Goal: Task Accomplishment & Management: Complete application form

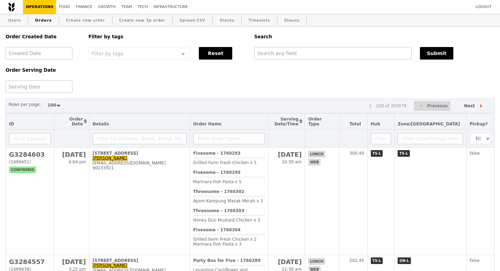
select select "100"
click at [81, 24] on link "Create new order" at bounding box center [85, 20] width 45 height 13
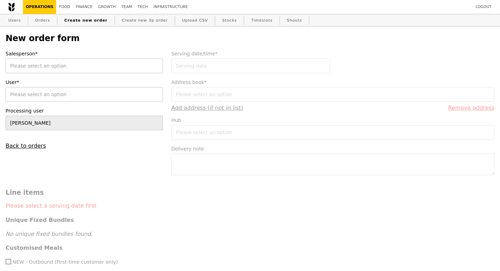
type input "Confirm"
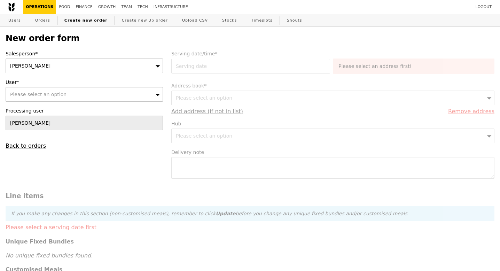
click at [33, 62] on div "[PERSON_NAME]" at bounding box center [84, 65] width 157 height 15
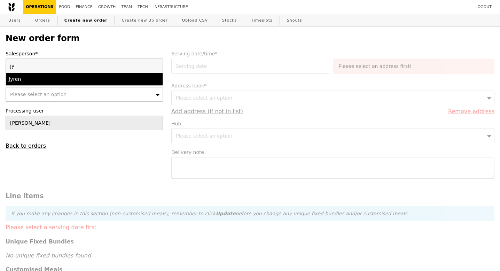
type input "jy"
click at [45, 76] on div "Jyren" at bounding box center [65, 79] width 113 height 7
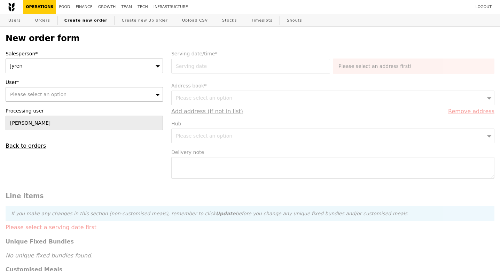
click at [47, 95] on span "Please select an option" at bounding box center [38, 95] width 56 height 6
type input "[EMAIL_ADDRESS][DOMAIN_NAME]"
type input "Confirm"
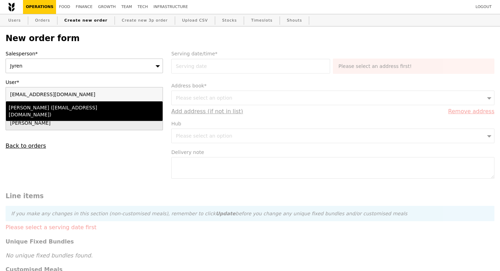
type input "[EMAIL_ADDRESS][DOMAIN_NAME]"
click at [47, 108] on div "Simon (accenture@sg.issworld.com)" at bounding box center [65, 111] width 113 height 14
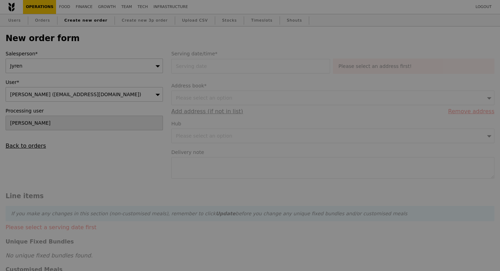
type input "Loading..."
type input "1.79"
type input "1.95"
type input "9.91"
type input "10.80"
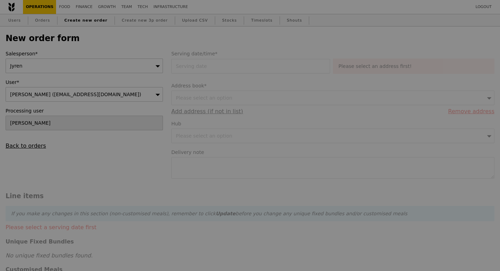
type input "12.75"
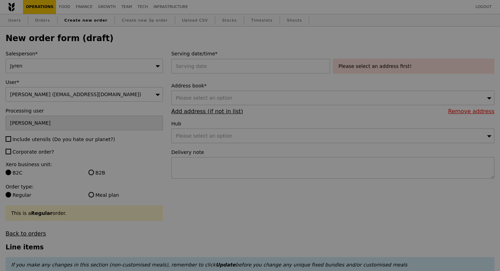
type input "Confirm"
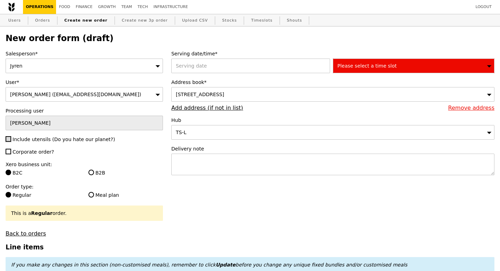
click at [10, 140] on input "Include utensils (Do you hate our planet?)" at bounding box center [9, 139] width 6 height 6
checkbox input "true"
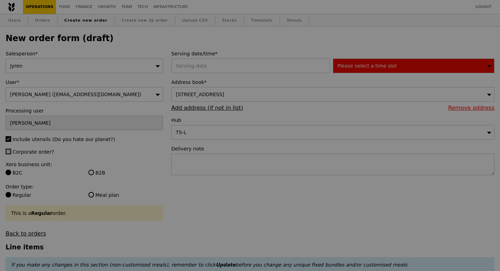
type input "Confirm"
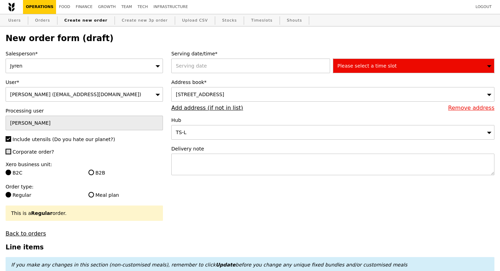
click at [9, 152] on input "Corporate order?" at bounding box center [9, 152] width 6 height 6
checkbox input "true"
click at [192, 62] on div at bounding box center [252, 65] width 162 height 15
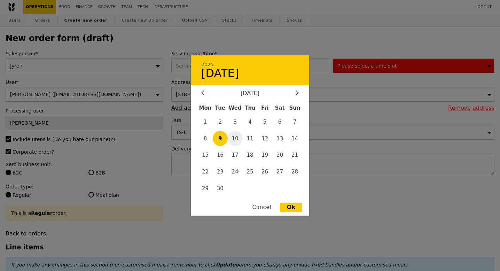
click at [237, 137] on span "10" at bounding box center [235, 138] width 15 height 15
type input "10 Sep 2025"
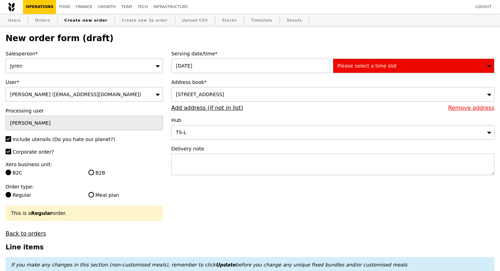
click at [354, 64] on span "Please select a time slot" at bounding box center [366, 66] width 59 height 6
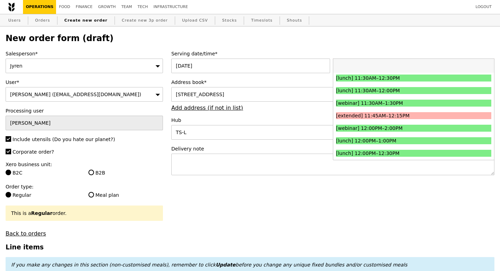
scroll to position [266, 0]
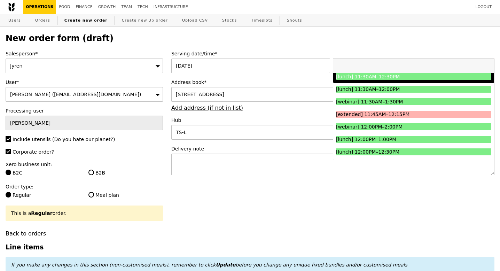
click at [390, 79] on div "[lunch] 11:30AM–12:30PM" at bounding box center [394, 76] width 117 height 7
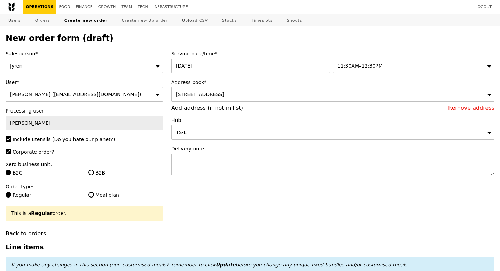
type input "Confirm"
click at [234, 91] on div "250 North Bridge Road, #35-00, Singapore 179101" at bounding box center [332, 94] width 323 height 15
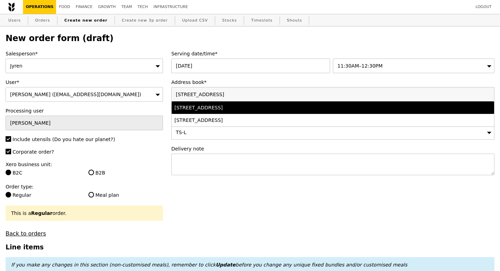
type input "250 North Bridge Road #35-00 Raffles City Tower"
click at [242, 107] on div "250 North Bridge Road, #35-00 (Raffles City Tower), Singapore 179101" at bounding box center [293, 107] width 238 height 7
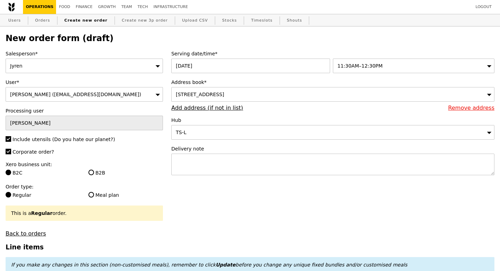
type input "Confirm"
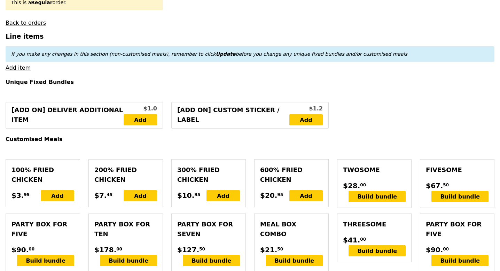
scroll to position [220, 0]
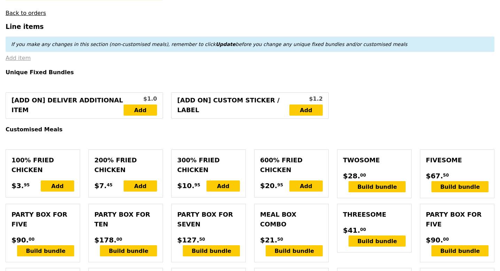
click at [10, 60] on link "Add item" at bounding box center [18, 58] width 25 height 7
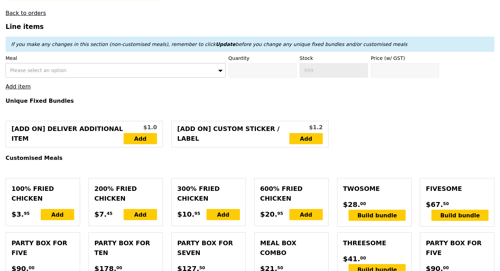
click at [50, 71] on span "Please select an option" at bounding box center [38, 71] width 56 height 6
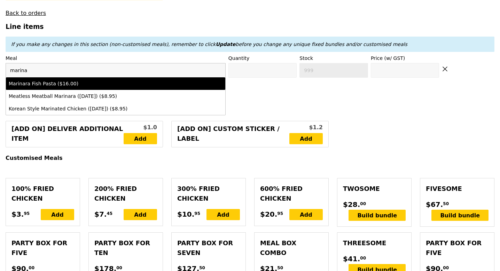
type input "marina"
click at [65, 82] on div "Marinara Fish Pasta ($16.00)" at bounding box center [89, 83] width 160 height 7
type input "Confirm anyway"
type input "0"
type input "453"
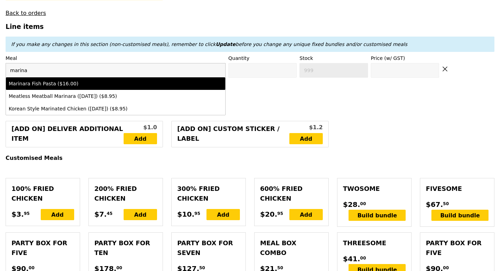
type input "16.0"
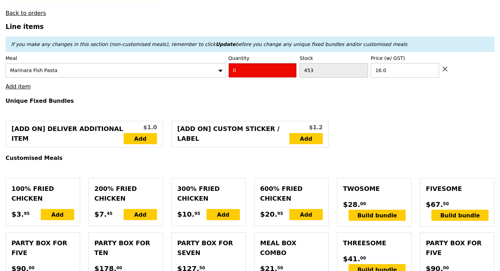
click at [260, 73] on input "0" at bounding box center [262, 70] width 69 height 15
type input "Confirm"
type input "2"
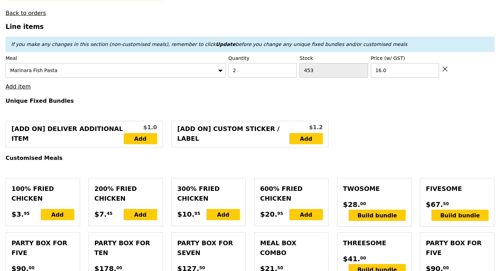
type input "Loading..."
type input "32.00"
type input "6.97"
type input "7.60"
type input "41.55"
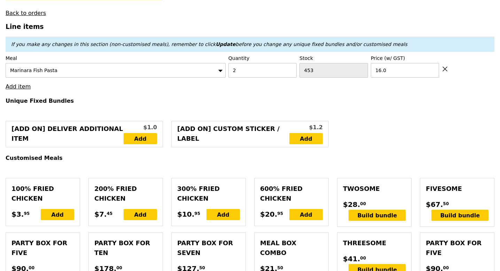
type input "Confirm"
click at [24, 89] on link "Add item" at bounding box center [18, 86] width 25 height 7
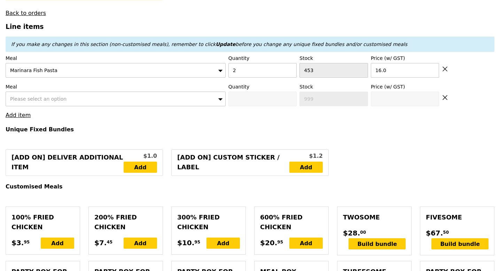
click at [31, 93] on div "Please select an option" at bounding box center [116, 99] width 220 height 15
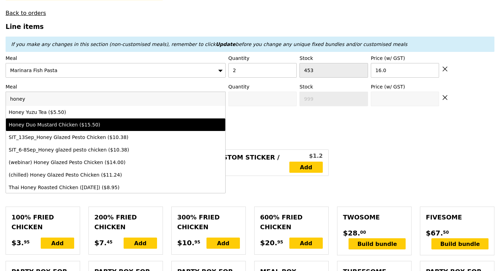
type input "honey"
click at [55, 121] on li "Honey Duo Mustard Chicken ($15.50)" at bounding box center [115, 124] width 219 height 13
type input "Confirm anyway"
type input "0"
type input "395"
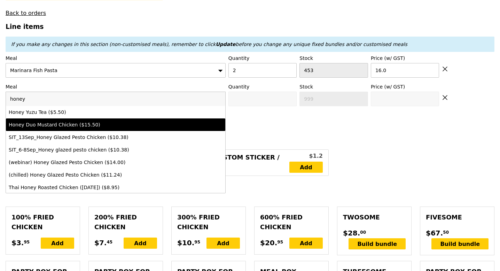
type input "15.5"
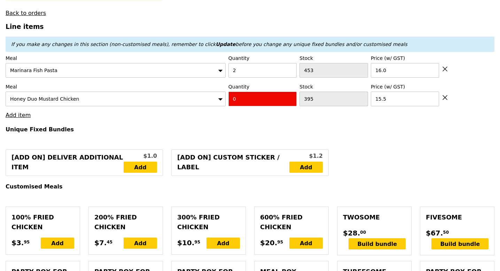
click at [245, 102] on input "0" at bounding box center [262, 99] width 69 height 15
type input "Confirm"
type input "2"
click at [208, 126] on h4 "Unique Fixed Bundles" at bounding box center [250, 129] width 489 height 7
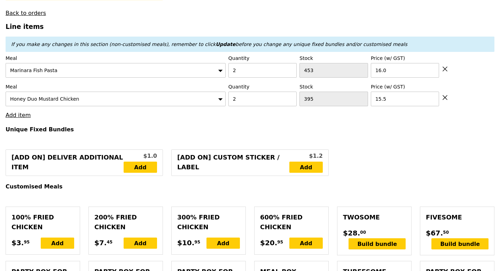
type input "Loading..."
type input "63.00"
type input "4.13"
type input "4.50"
type input "69.45"
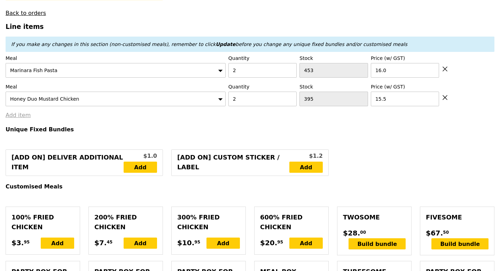
click at [23, 114] on link "Add item" at bounding box center [18, 115] width 25 height 7
type input "Confirm"
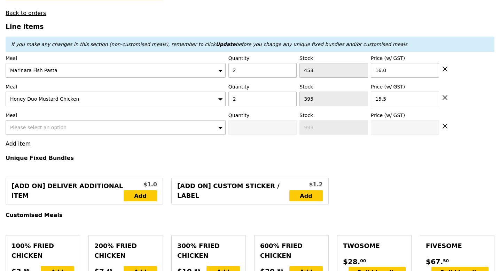
click at [28, 125] on div "Please select an option" at bounding box center [116, 127] width 220 height 15
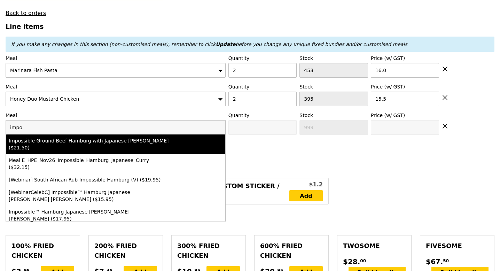
type input "impo"
click at [47, 138] on div "Impossible Ground Beef Hamburg with Japanese Curry ($21.50)" at bounding box center [89, 144] width 160 height 14
type input "Confirm anyway"
type input "0"
type input "493"
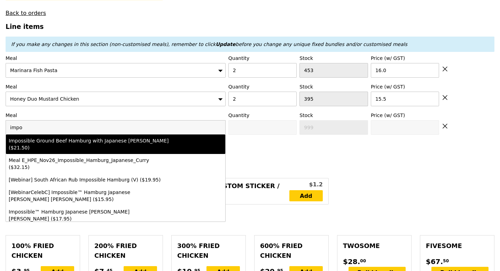
type input "21.5"
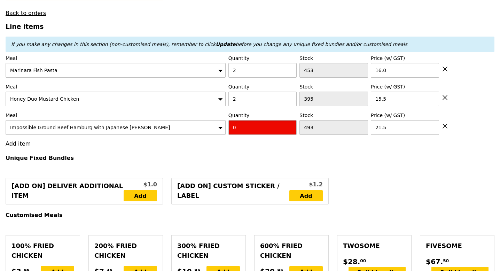
click at [248, 124] on input "0" at bounding box center [262, 127] width 69 height 15
type input "Confirm"
type input "2"
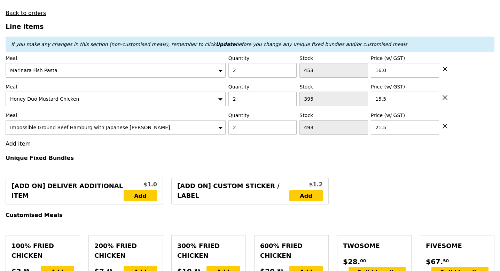
type input "Loading..."
type input "106.00"
type input "3.62"
type input "3.95"
type input "111.90"
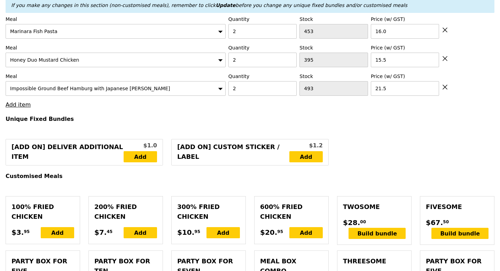
type input "Confirm"
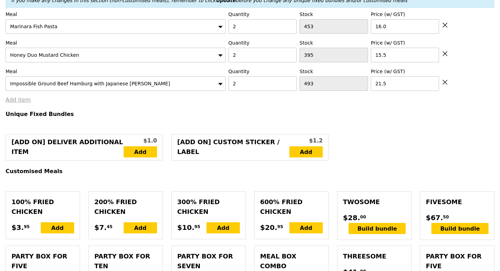
click at [17, 99] on link "Add item" at bounding box center [18, 99] width 25 height 7
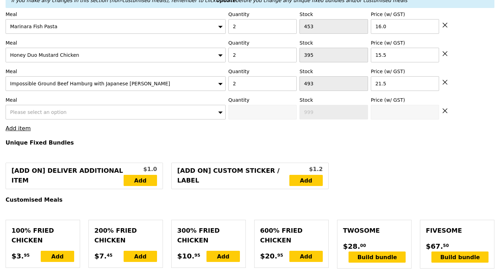
click at [24, 112] on span "Please select an option" at bounding box center [38, 112] width 56 height 6
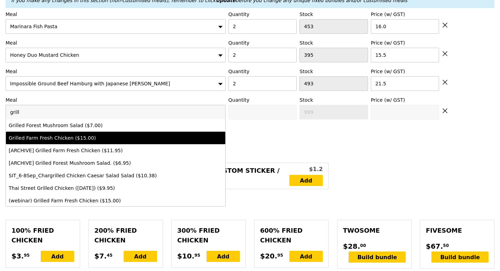
type input "grill"
click at [49, 141] on div "Grilled Farm Fresh Chicken ($15.00)" at bounding box center [89, 137] width 160 height 7
type input "Confirm anyway"
type input "0"
type input "406"
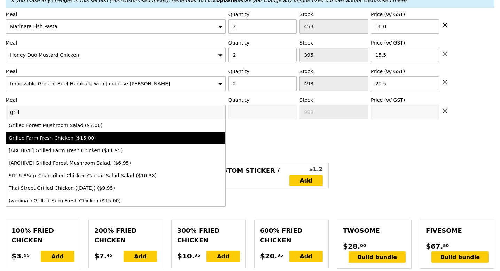
type input "15.0"
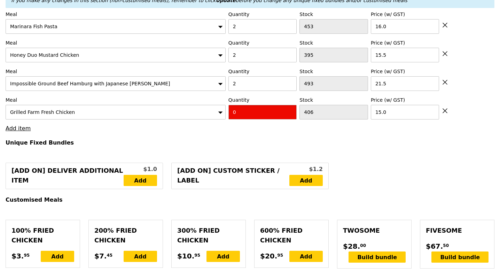
click at [252, 112] on input "0" at bounding box center [262, 112] width 69 height 15
type input "Confirm"
type input "1"
click at [200, 142] on h4 "Unique Fixed Bundles" at bounding box center [250, 142] width 489 height 7
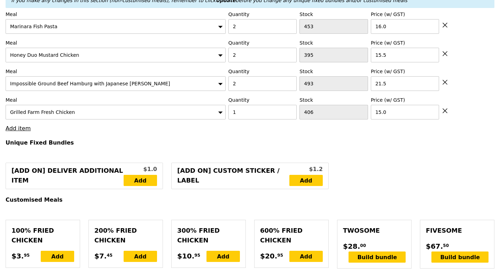
type input "Loading..."
type input "121.00"
type input "126.90"
type input "Confirm"
click at [23, 129] on link "Add item" at bounding box center [18, 128] width 25 height 7
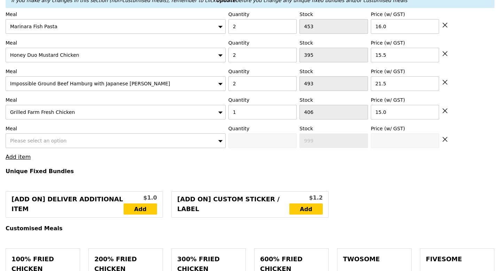
click at [47, 144] on div "Please select an option" at bounding box center [116, 140] width 220 height 15
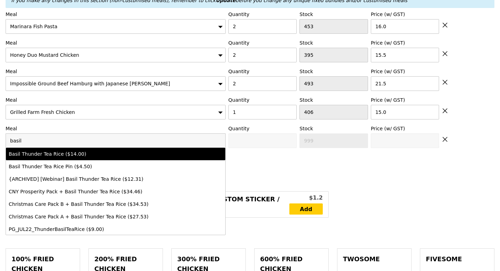
type input "basil"
click at [74, 156] on div "Basil Thunder Tea Rice ($14.00)" at bounding box center [89, 153] width 160 height 7
type input "Confirm anyway"
type input "0"
type input "474"
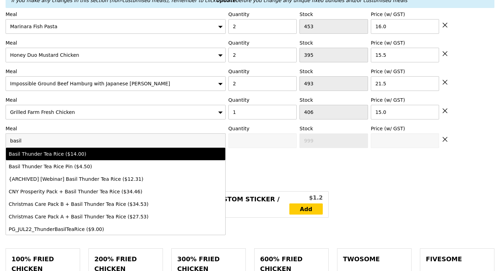
type input "14.0"
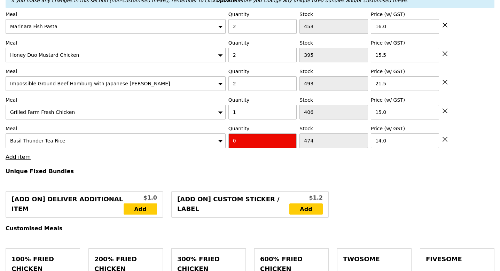
click at [241, 137] on input "0" at bounding box center [262, 140] width 69 height 15
type input "Confirm"
type input "1"
type input "Loading..."
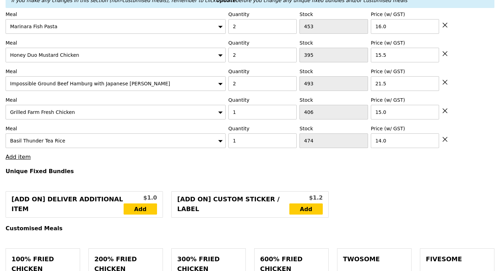
type input "135.00"
type input "140.90"
type input "Confirm"
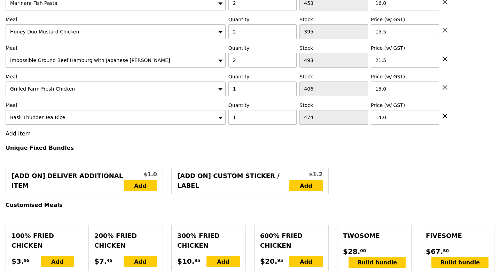
scroll to position [291, 0]
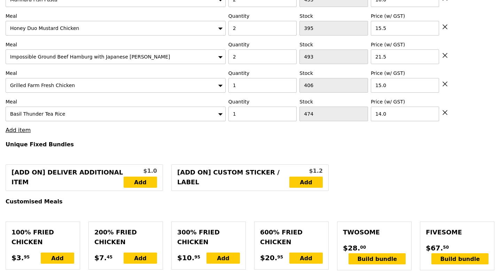
click at [20, 131] on link "Add item" at bounding box center [18, 130] width 25 height 7
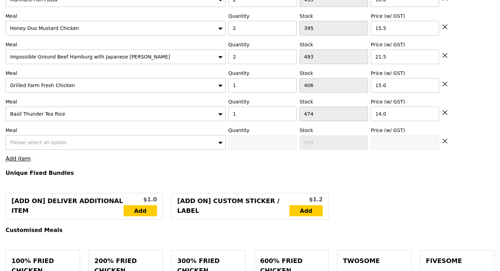
click at [26, 139] on div "Please select an option" at bounding box center [116, 142] width 220 height 15
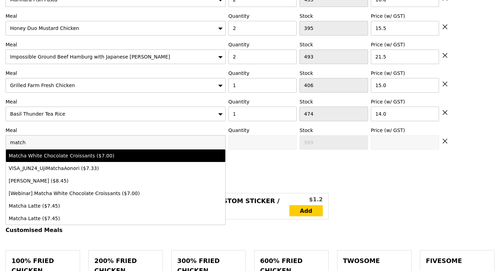
type input "match"
click at [44, 152] on div "Matcha White Chocolate Croissants ($7.00)" at bounding box center [89, 155] width 160 height 7
type input "Confirm anyway"
type input "0"
type input "497"
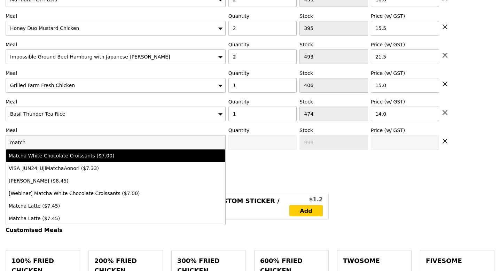
type input "7.0"
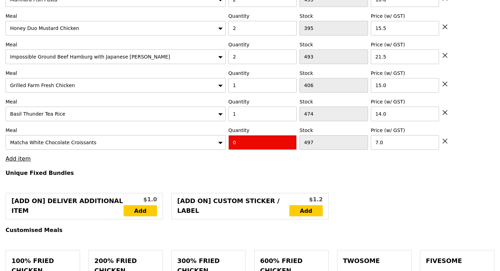
click at [243, 145] on input "0" at bounding box center [262, 142] width 69 height 15
type input "Confirm"
type input "3"
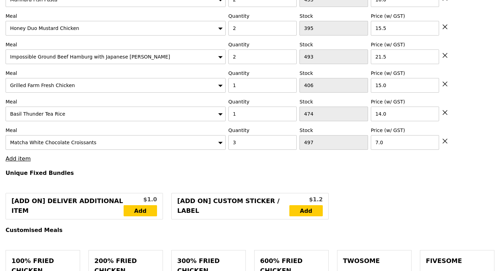
type input "Loading..."
type input "156.00"
type input "161.90"
type input "Confirm"
click at [26, 156] on link "Add item" at bounding box center [18, 158] width 25 height 7
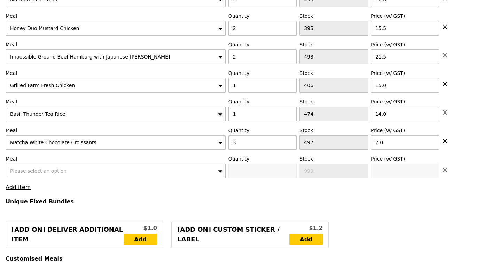
click at [30, 170] on span "Please select an option" at bounding box center [38, 171] width 56 height 6
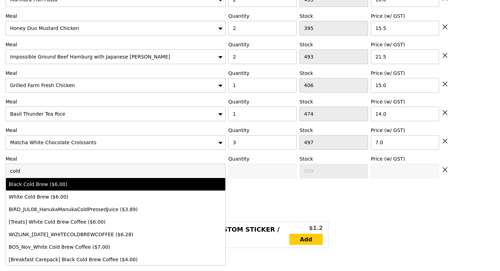
type input "cold"
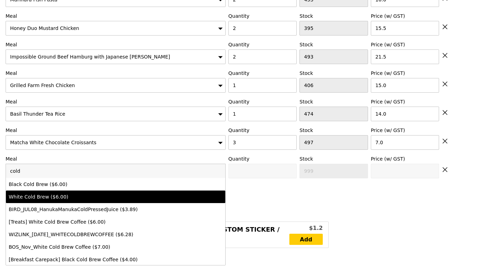
click at [48, 193] on li "White Cold Brew ($6.00)" at bounding box center [115, 196] width 219 height 13
type input "Confirm anyway"
type input "0"
type input "500"
type input "6.0"
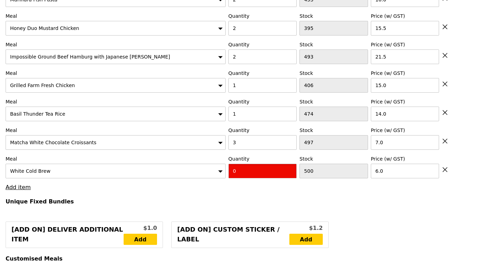
click at [246, 171] on input "0" at bounding box center [262, 171] width 69 height 15
type input "Confirm"
type input "5"
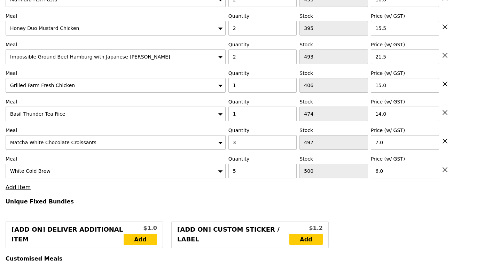
type input "Loading..."
click at [20, 189] on link "Add item" at bounding box center [18, 187] width 25 height 7
type input "186.00"
type input "191.90"
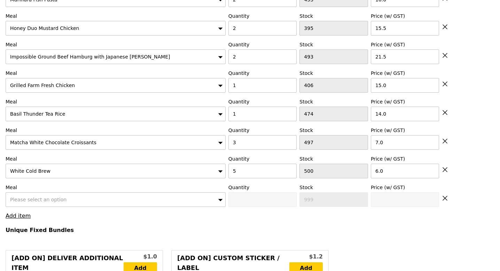
click at [45, 196] on div "Please select an option" at bounding box center [116, 199] width 220 height 15
type input "Confirm"
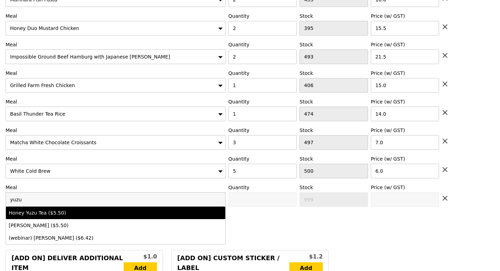
type input "yuzu"
click at [65, 211] on div "Honey Yuzu Tea ($5.50)" at bounding box center [89, 212] width 160 height 7
type input "Confirm anyway"
type input "0"
type input "500"
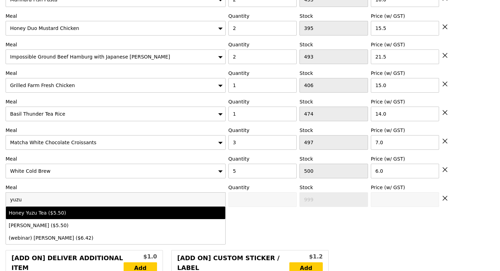
type input "5.5"
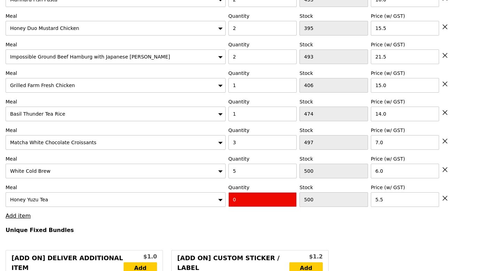
click at [242, 201] on input "0" at bounding box center [262, 199] width 69 height 15
type input "Confirm"
type input "1"
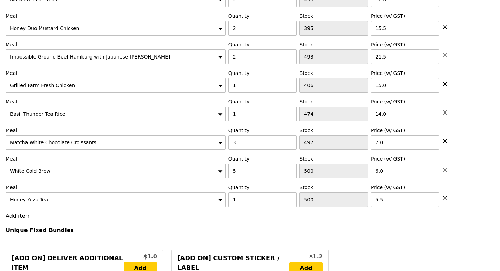
type input "Loading..."
type input "191.50"
type input "197.40"
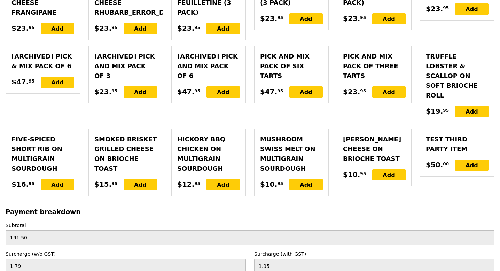
scroll to position [2059, 0]
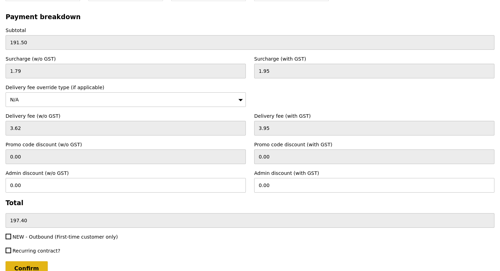
click at [19, 261] on input "Confirm" at bounding box center [27, 268] width 42 height 15
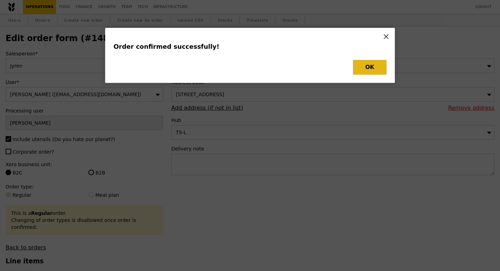
click at [379, 72] on button "OK" at bounding box center [369, 67] width 33 height 15
type input "Loading..."
checkbox input "false"
type input "1"
type input "500"
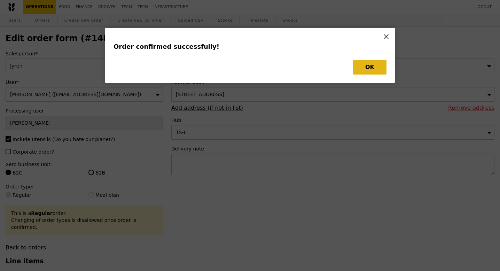
type input "5.50"
type input "5"
type input "500"
type input "6.00"
type input "3"
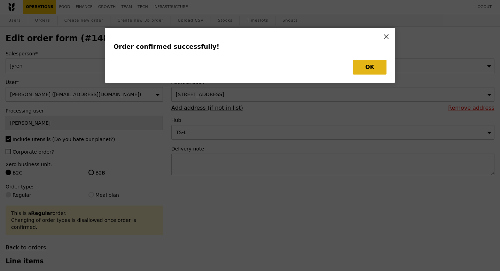
type input "497"
type input "7.00"
type input "474"
type input "14.00"
type input "406"
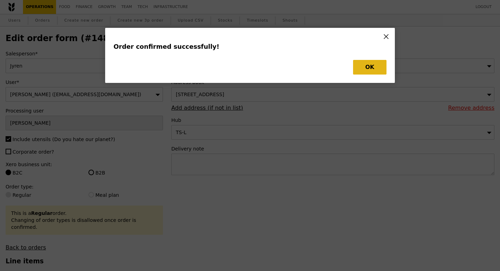
type input "15.00"
type input "2"
type input "493"
type input "21.50"
type input "2"
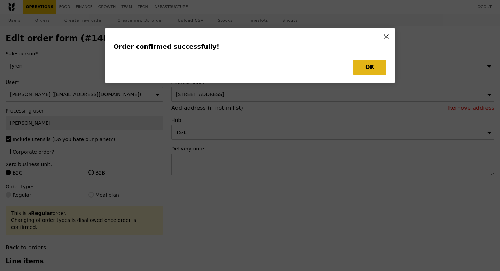
type input "395"
type input "15.50"
type input "2"
type input "453"
type input "16.00"
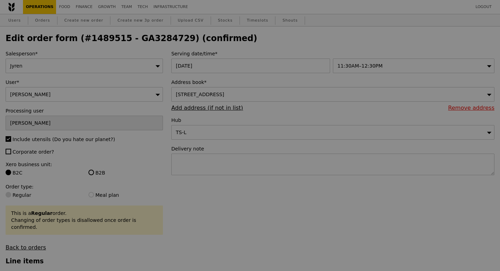
type input "499"
type input "495"
type input "494"
type input "473"
type input "405"
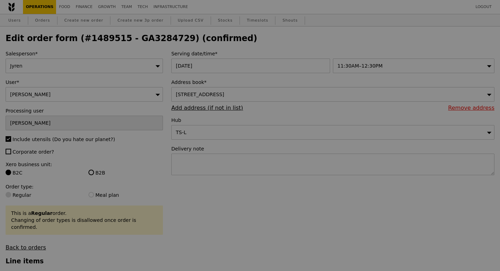
type input "491"
type input "393"
type input "451"
click at [139, 41] on div at bounding box center [250, 135] width 500 height 271
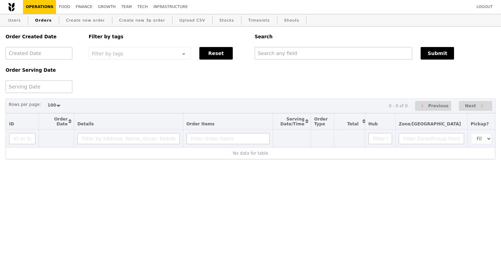
select select "100"
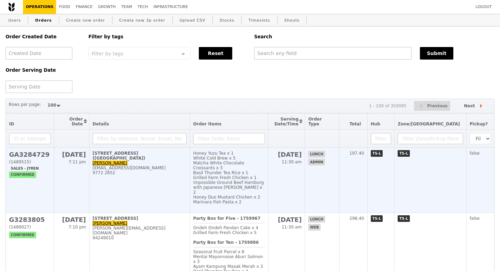
click at [32, 155] on h2 "GA3284729" at bounding box center [30, 154] width 42 height 7
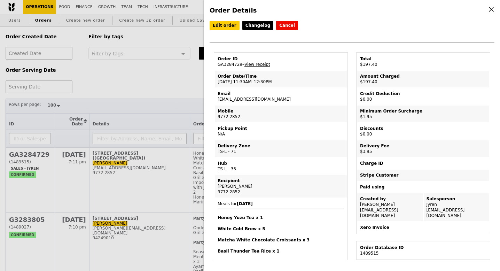
click at [227, 65] on td "Order ID GA3284729 – View receipt" at bounding box center [281, 61] width 132 height 17
copy td "GA3284729"
click at [165, 81] on div "Order Details Edit order Changelog Cancel Order ID GA3284729 – View receipt Ord…" at bounding box center [250, 135] width 500 height 271
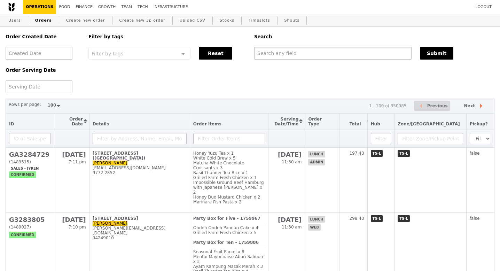
click at [284, 50] on input "text" at bounding box center [332, 53] width 157 height 13
paste input "GA3284729"
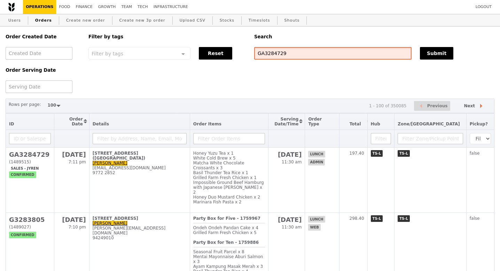
type input "GA3284729"
